Goal: Transaction & Acquisition: Purchase product/service

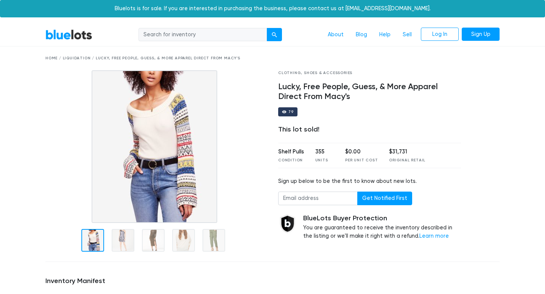
click at [84, 37] on link "BlueLots" at bounding box center [68, 34] width 47 height 11
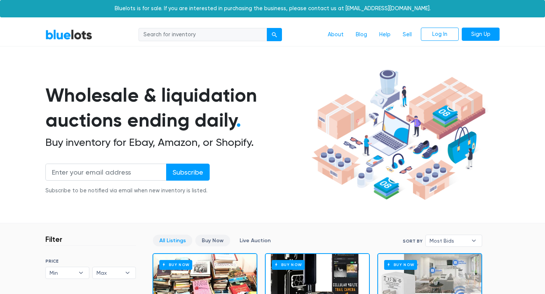
click at [211, 239] on link "Buy Now" at bounding box center [212, 241] width 35 height 12
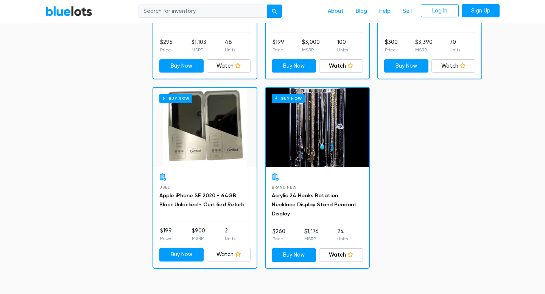
scroll to position [1489, 0]
